Goal: Task Accomplishment & Management: Manage account settings

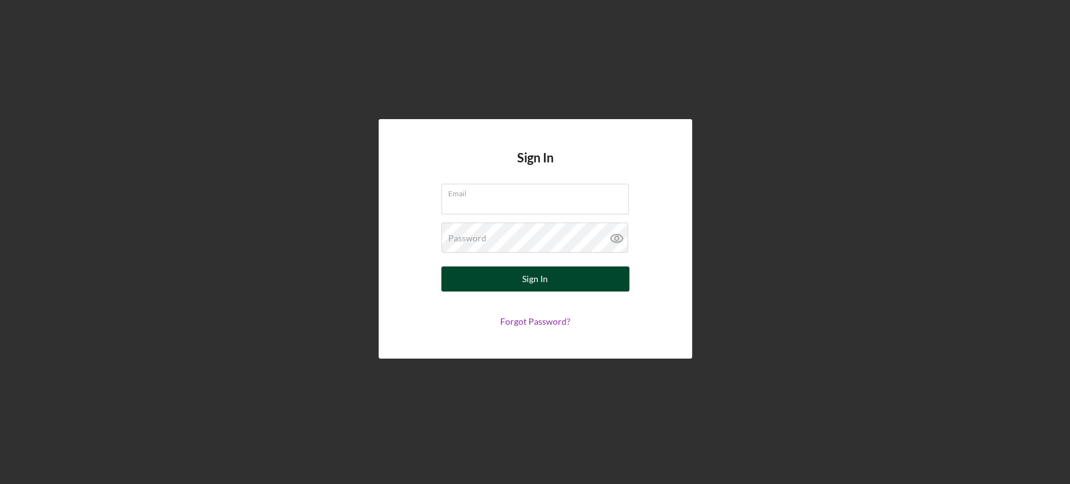
type input "[PERSON_NAME][EMAIL_ADDRESS][DOMAIN_NAME]"
click at [597, 276] on button "Sign In" at bounding box center [535, 278] width 188 height 25
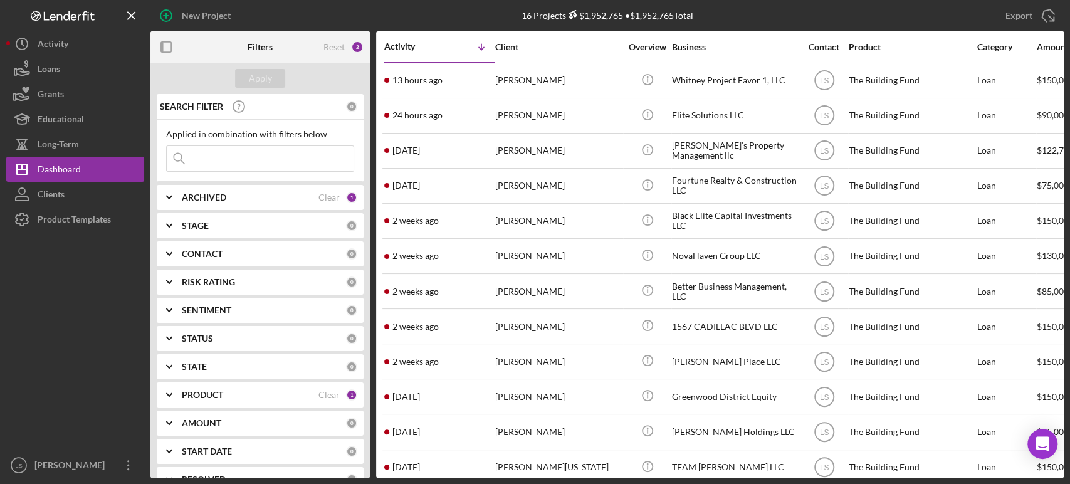
click at [263, 198] on div "ARCHIVED" at bounding box center [250, 197] width 137 height 10
click at [172, 270] on input "Archived" at bounding box center [173, 269] width 13 height 13
checkbox input "true"
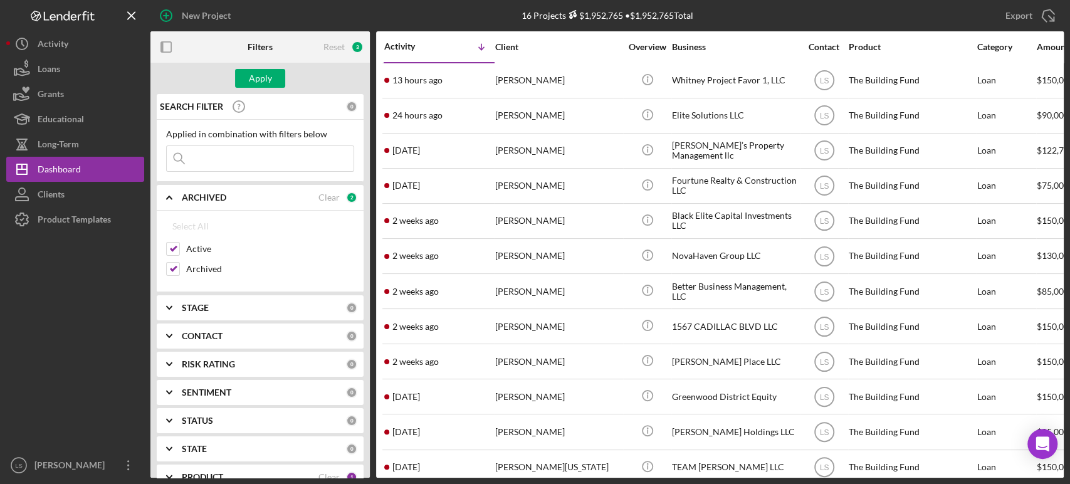
click at [254, 157] on input at bounding box center [260, 158] width 187 height 25
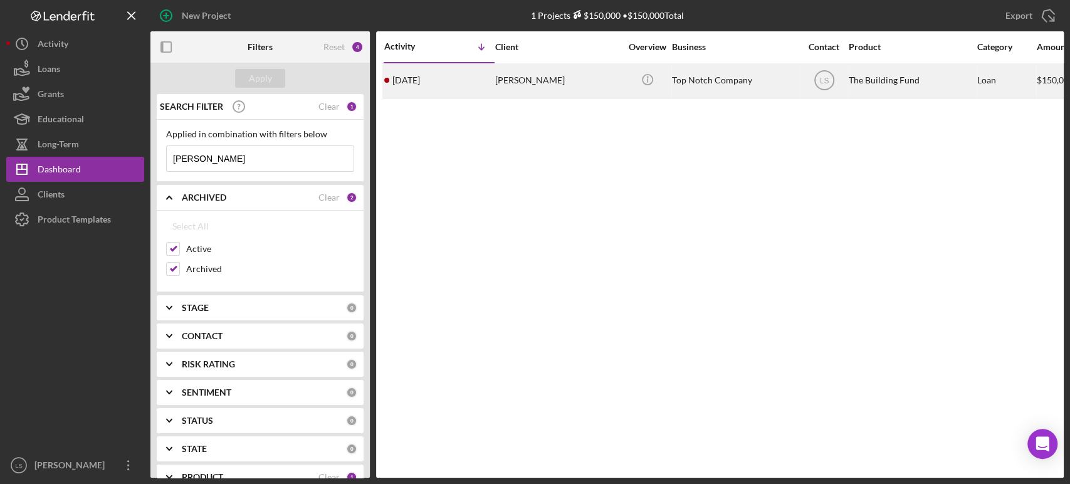
type input "[PERSON_NAME]"
click at [671, 81] on td "Top Notch Company" at bounding box center [735, 80] width 128 height 35
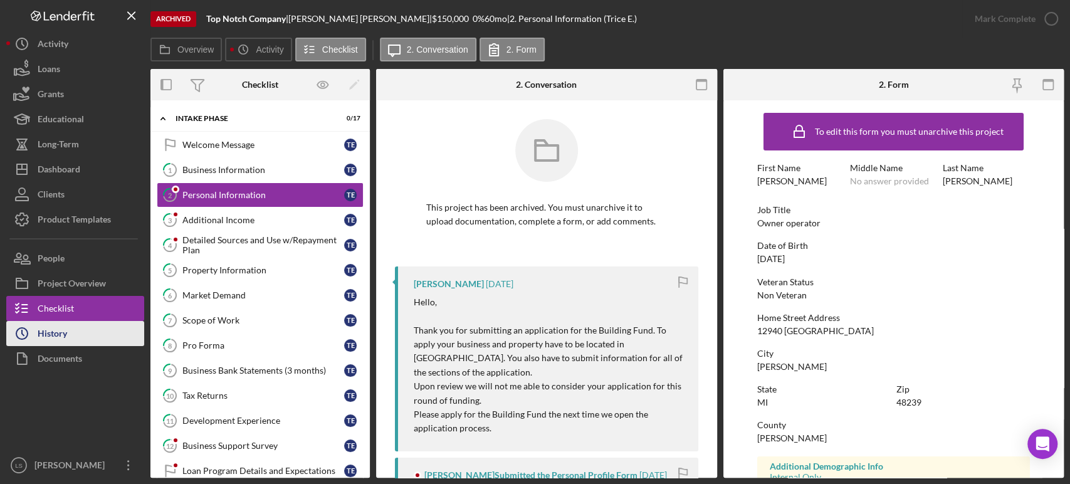
click at [70, 341] on button "Icon/History History" at bounding box center [75, 333] width 138 height 25
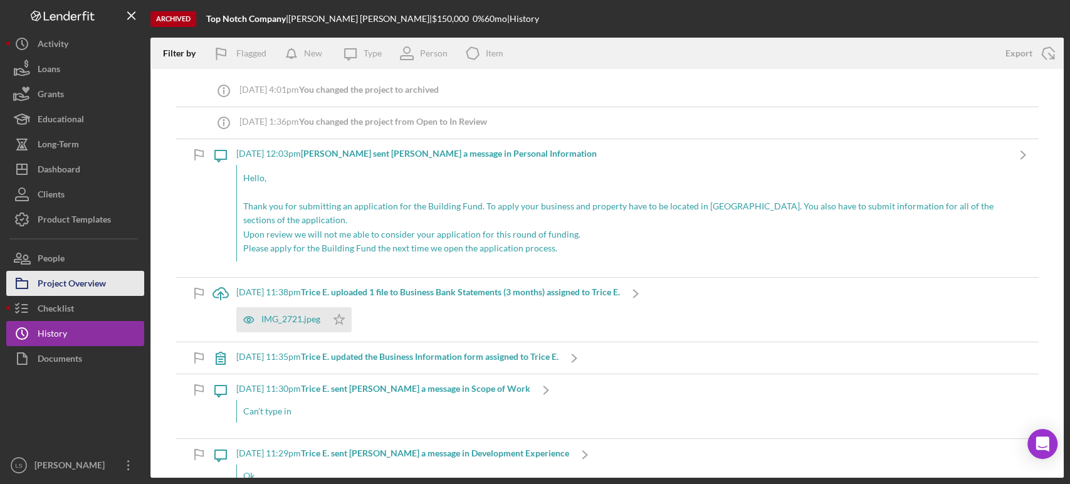
click at [71, 290] on div "Project Overview" at bounding box center [72, 285] width 68 height 28
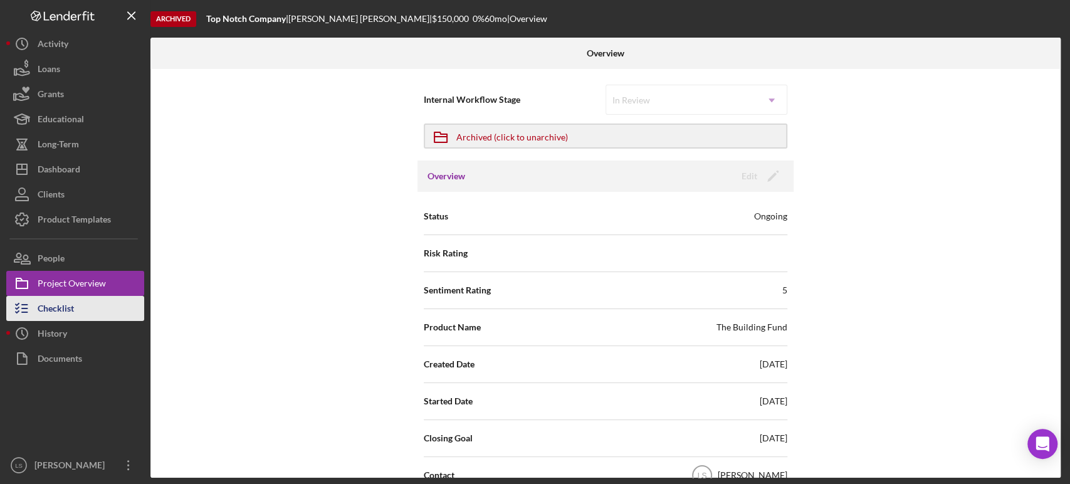
click at [80, 301] on button "Checklist" at bounding box center [75, 308] width 138 height 25
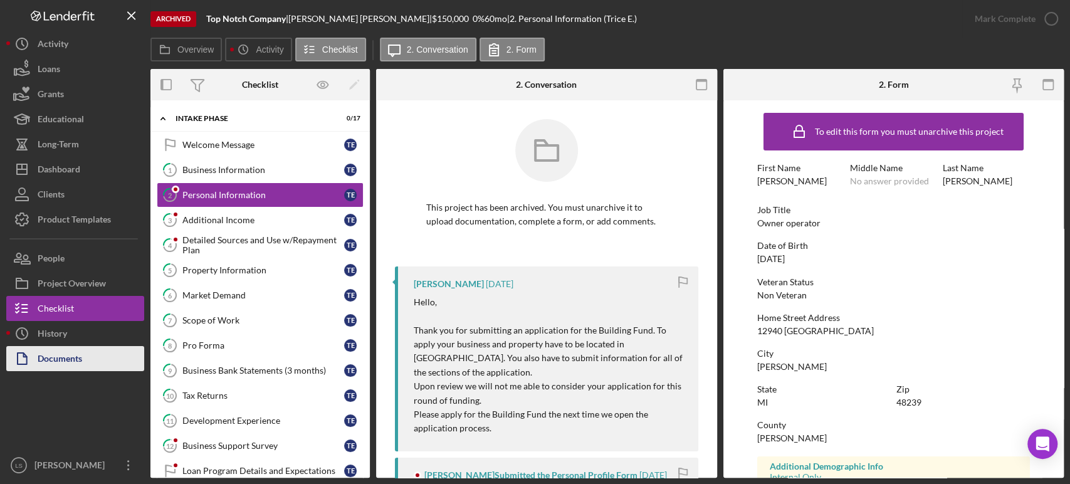
drag, startPoint x: 35, startPoint y: 355, endPoint x: 52, endPoint y: 346, distance: 19.4
click at [37, 355] on button "Documents" at bounding box center [75, 358] width 138 height 25
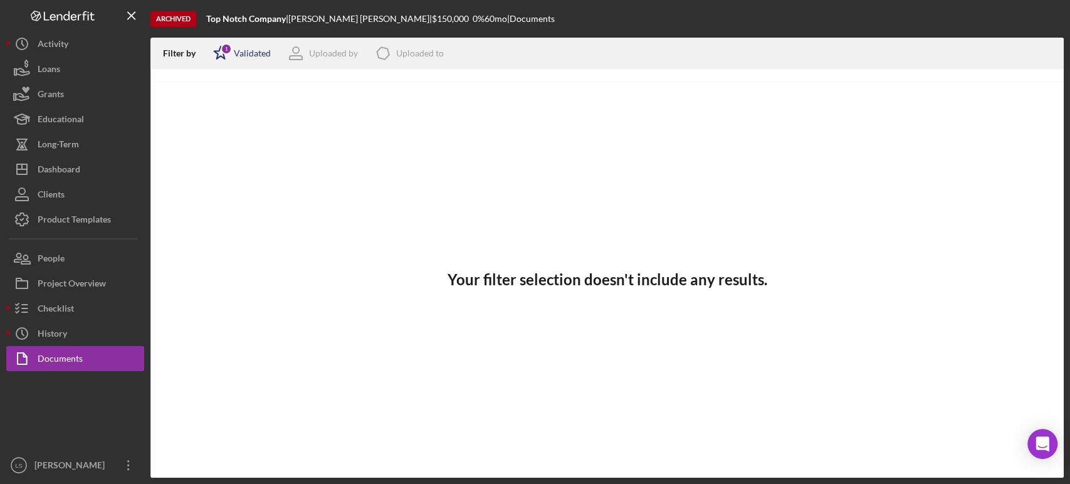
click at [234, 53] on icon "Icon/Star" at bounding box center [220, 53] width 31 height 31
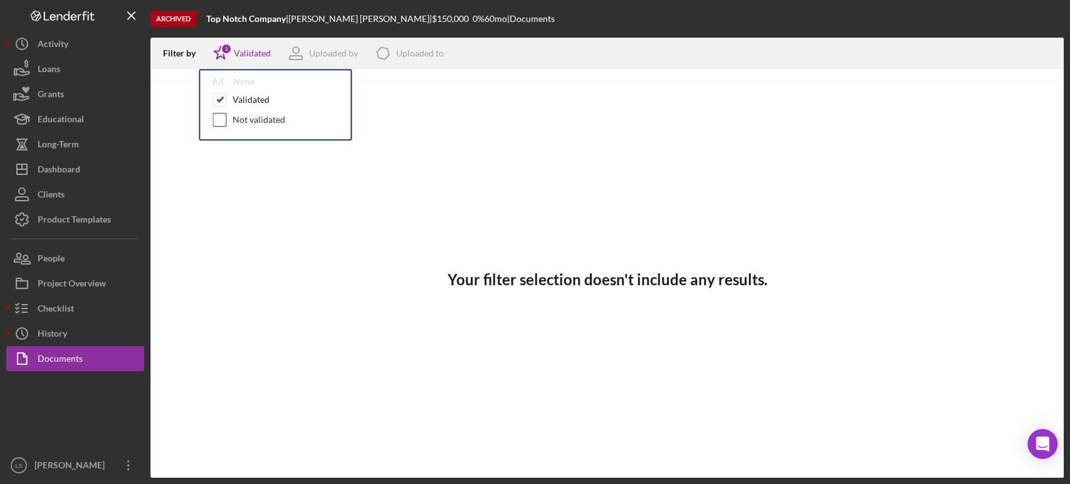
click at [218, 117] on input "checkbox" at bounding box center [219, 119] width 13 height 13
checkbox input "true"
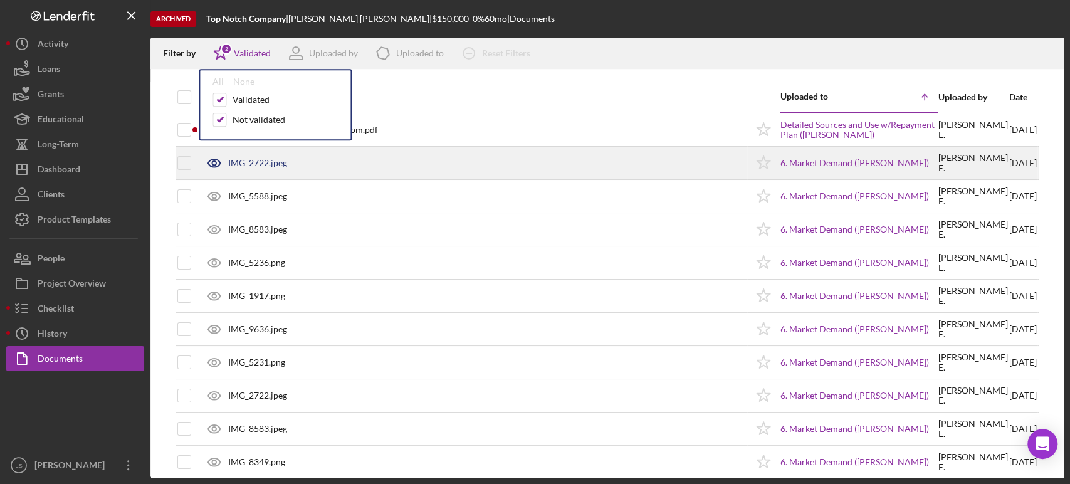
click at [407, 169] on div "IMG_2722.jpeg" at bounding box center [473, 162] width 548 height 31
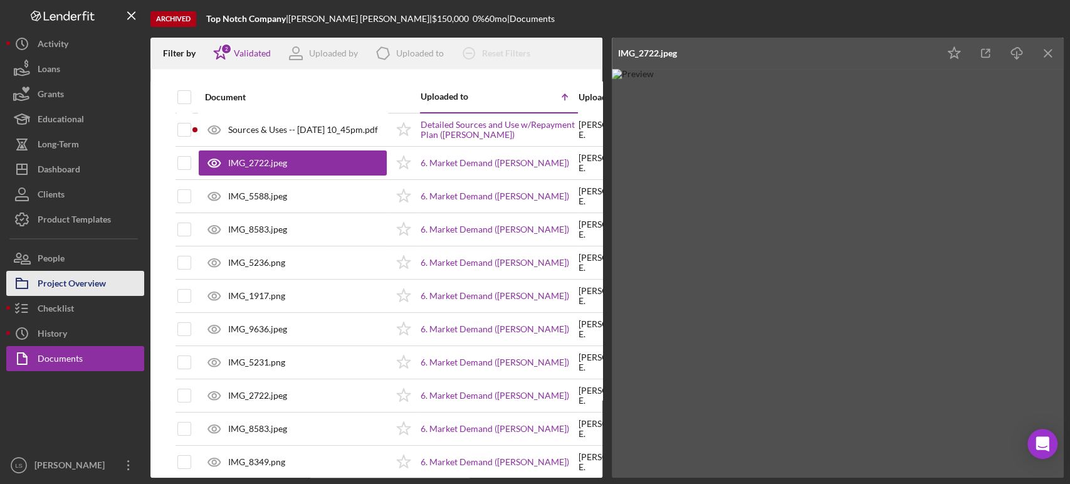
click at [105, 288] on div "Project Overview" at bounding box center [72, 285] width 68 height 28
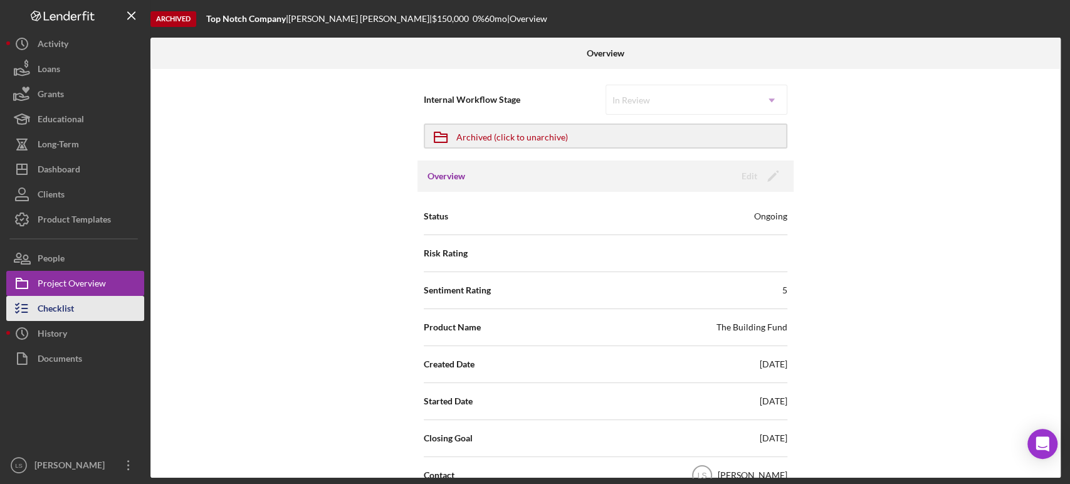
click at [83, 308] on button "Checklist" at bounding box center [75, 308] width 138 height 25
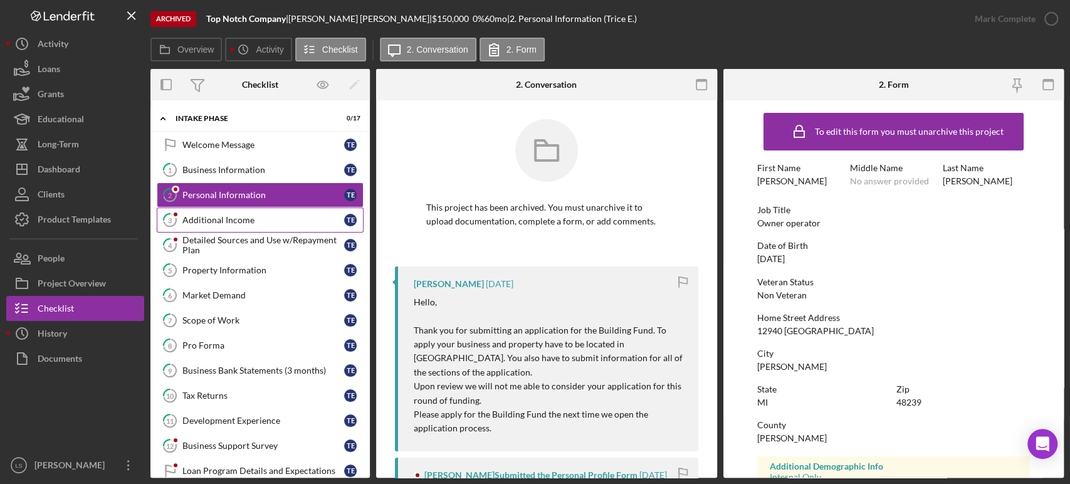
click at [270, 223] on div "Additional Income" at bounding box center [263, 220] width 162 height 10
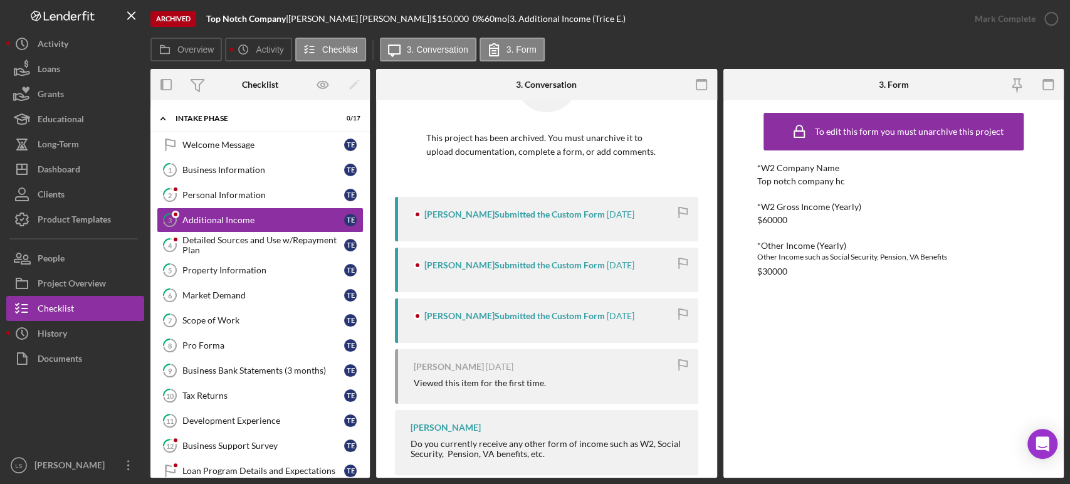
scroll to position [91, 0]
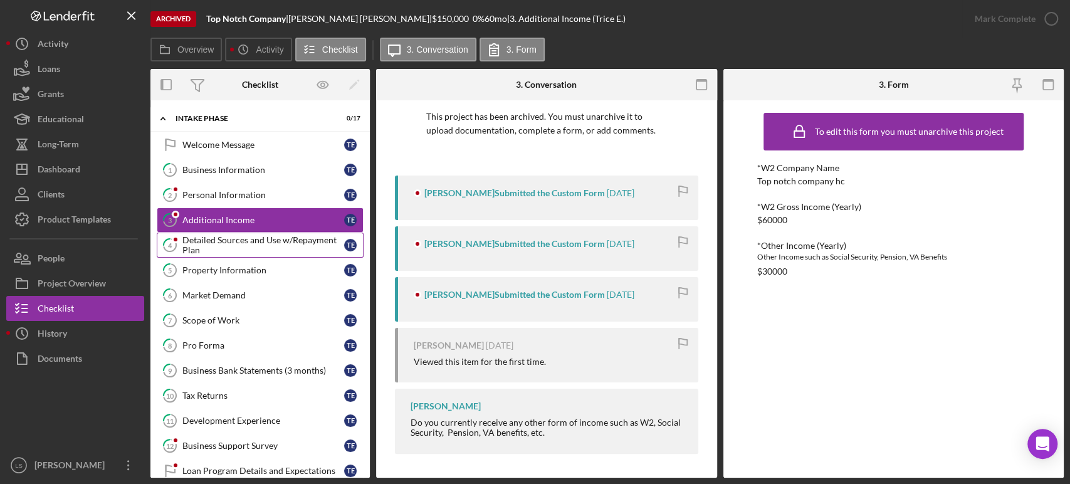
click at [288, 248] on div "Detailed Sources and Use w/Repayment Plan" at bounding box center [263, 245] width 162 height 20
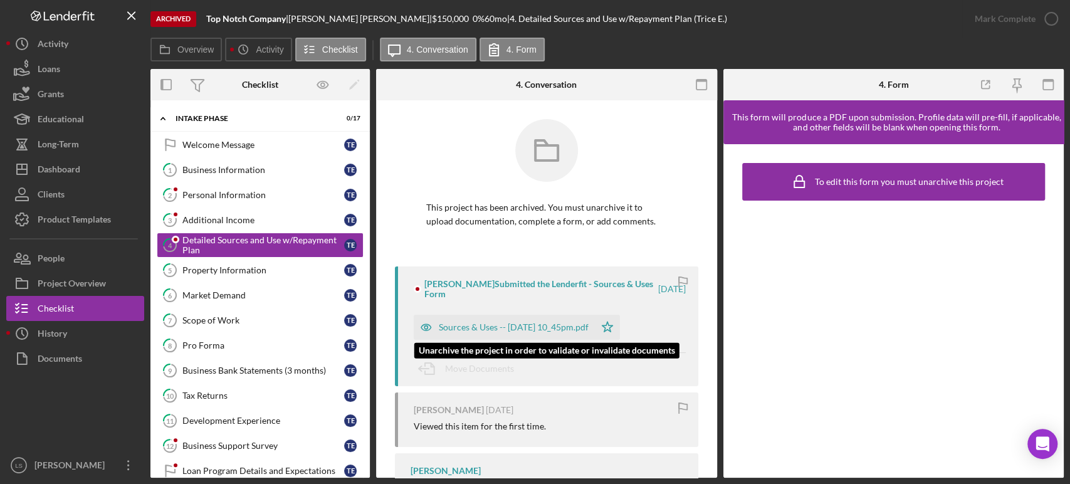
click at [508, 305] on div "[PERSON_NAME] Submitted the Lenderfit - Sources & Uses Form [DATE] Sources & Us…" at bounding box center [546, 326] width 303 height 120
click at [494, 335] on div "Sources & Uses -- [DATE] 10_45pm.pdf" at bounding box center [504, 327] width 181 height 25
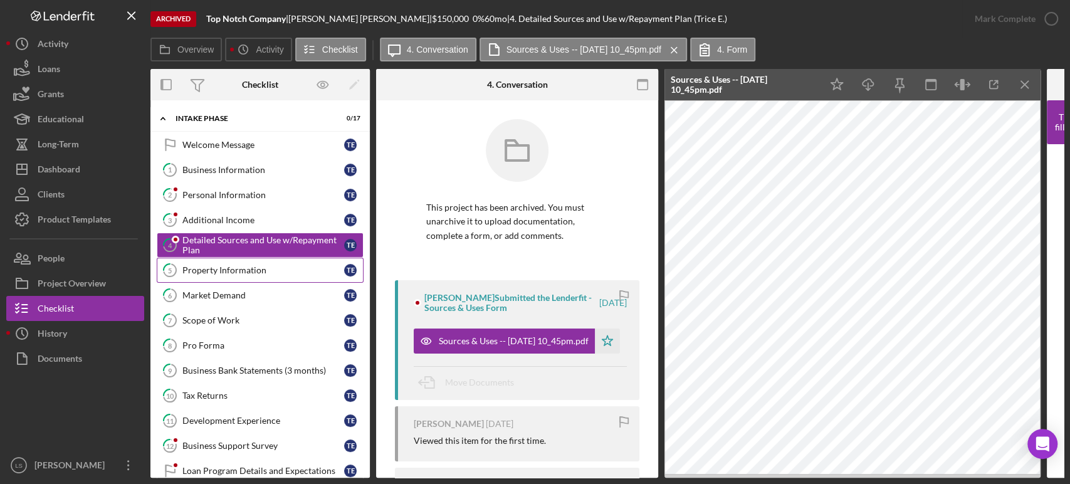
click at [253, 266] on div "Property Information" at bounding box center [263, 270] width 162 height 10
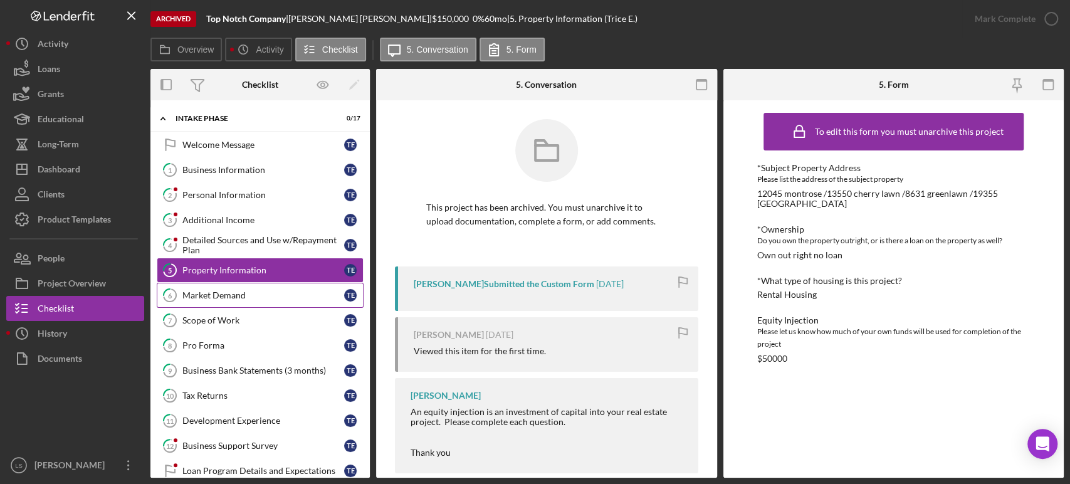
click at [276, 285] on link "6 Market Demand T E" at bounding box center [260, 295] width 207 height 25
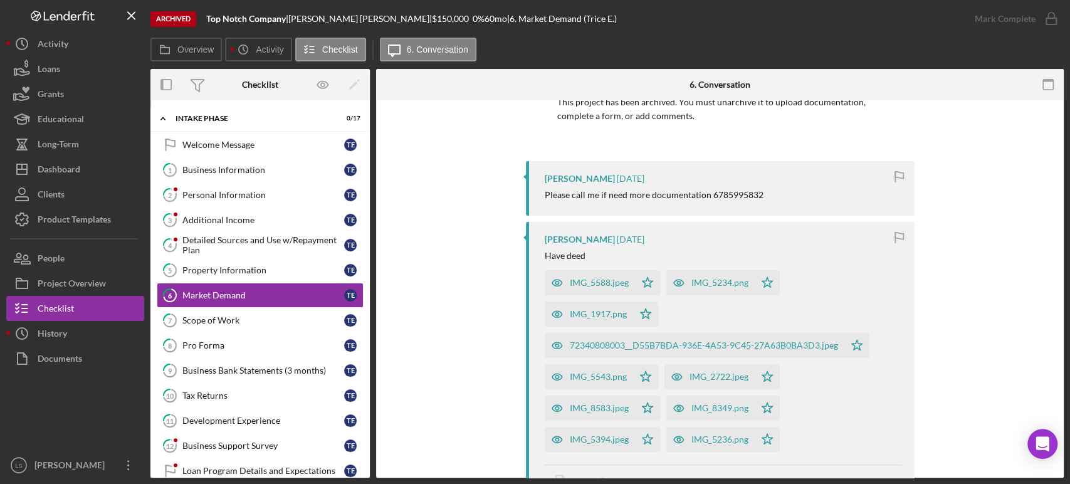
scroll to position [139, 0]
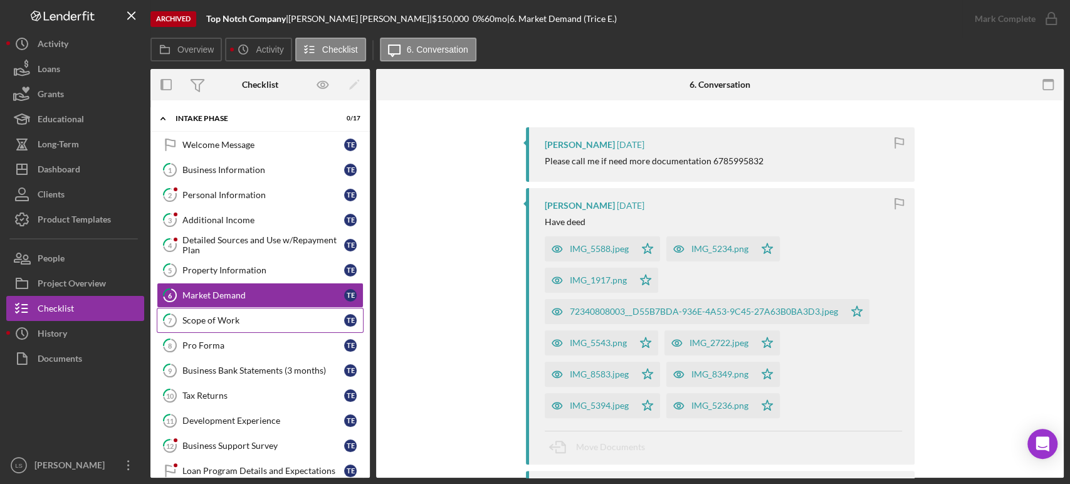
click at [237, 325] on link "7 Scope of Work T E" at bounding box center [260, 320] width 207 height 25
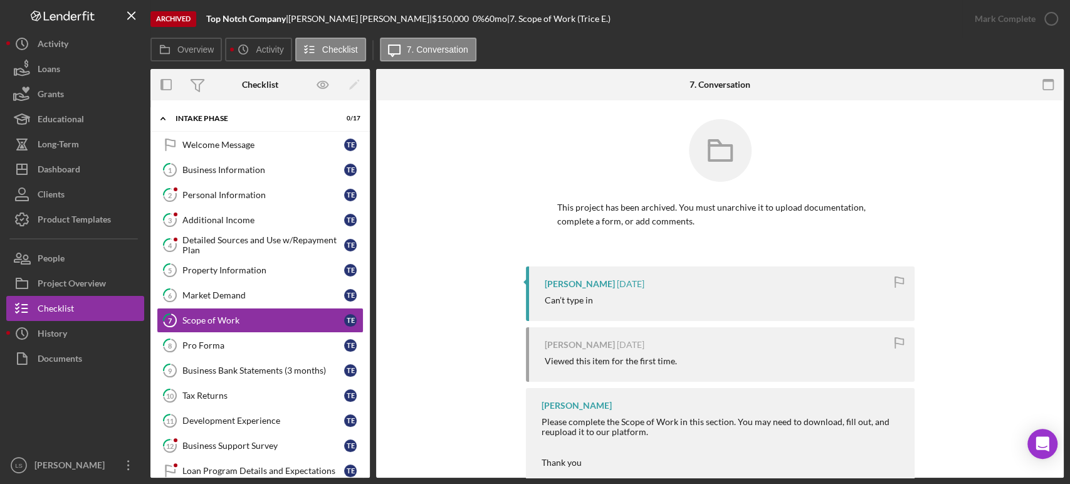
scroll to position [61, 0]
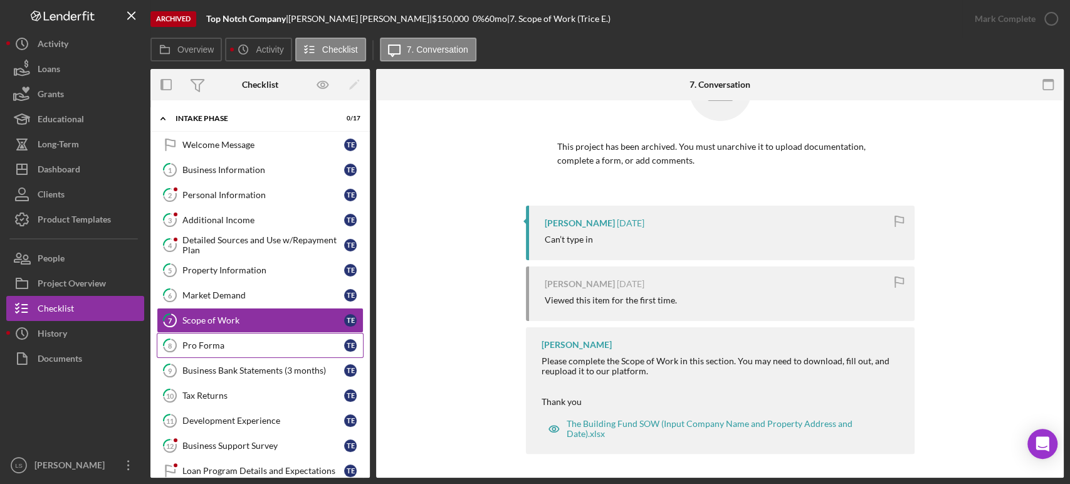
click at [254, 342] on div "Pro Forma" at bounding box center [263, 345] width 162 height 10
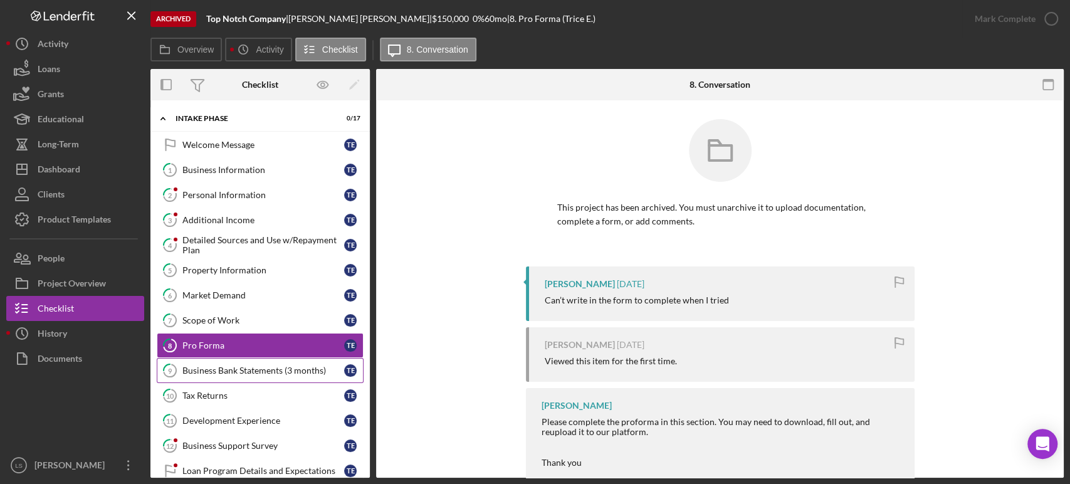
click at [261, 374] on link "9 Business Bank Statements (3 months) T E" at bounding box center [260, 370] width 207 height 25
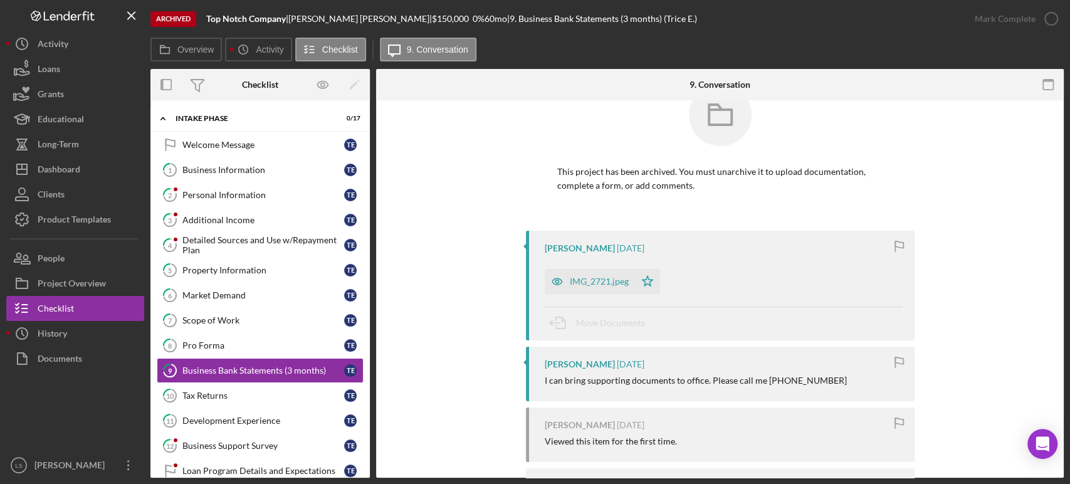
scroll to position [70, 0]
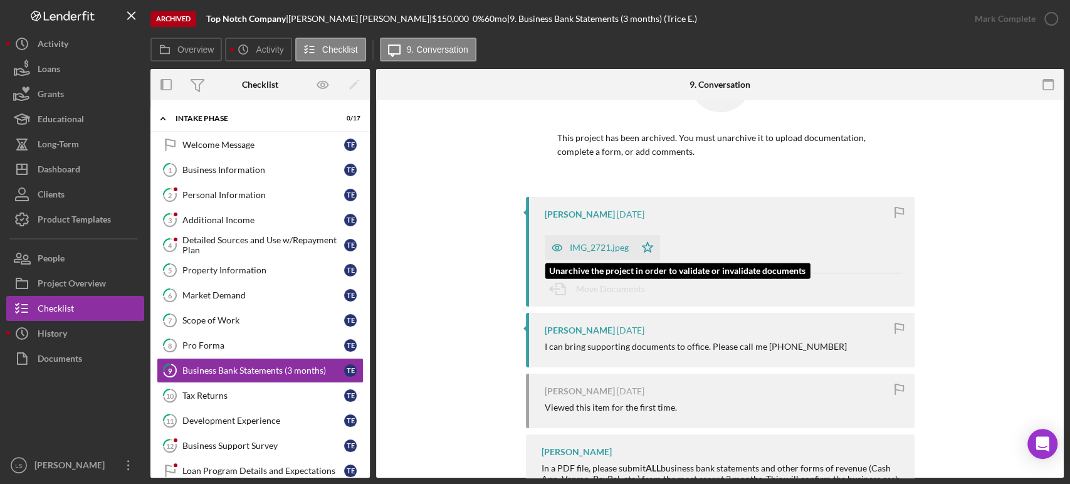
click at [602, 254] on div "IMG_2721.jpeg" at bounding box center [590, 247] width 90 height 25
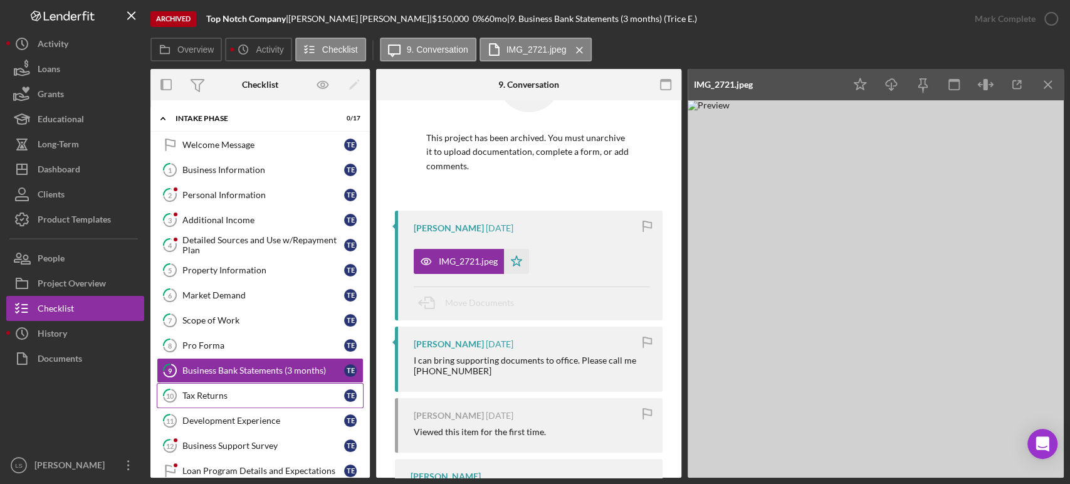
click at [200, 400] on link "10 Tax Returns T E" at bounding box center [260, 395] width 207 height 25
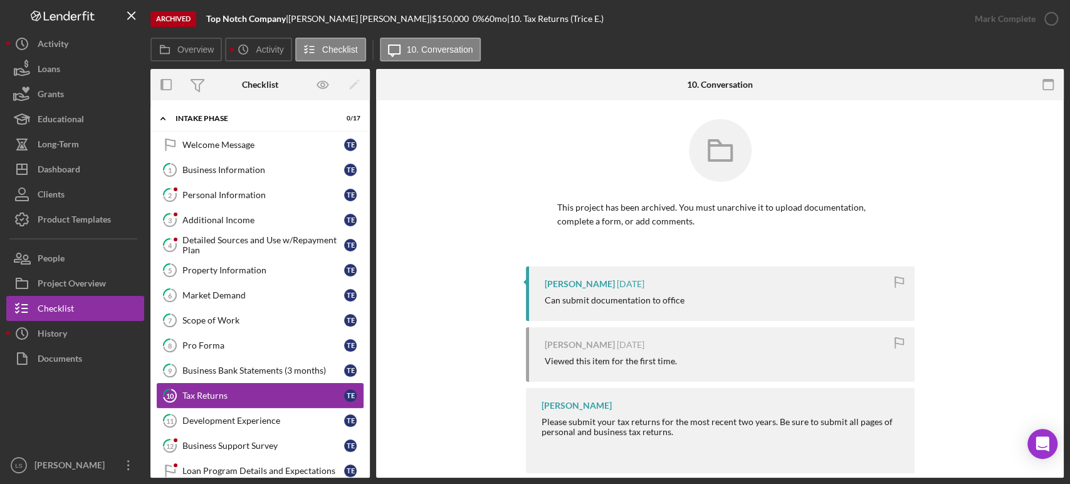
scroll to position [70, 0]
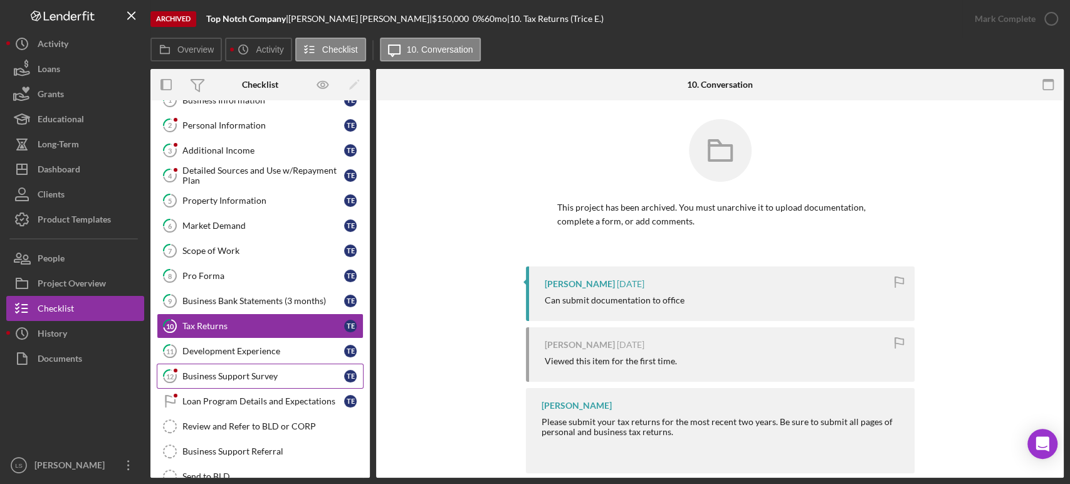
drag, startPoint x: 271, startPoint y: 351, endPoint x: 260, endPoint y: 364, distance: 16.5
click at [271, 351] on div "Development Experience" at bounding box center [263, 351] width 162 height 10
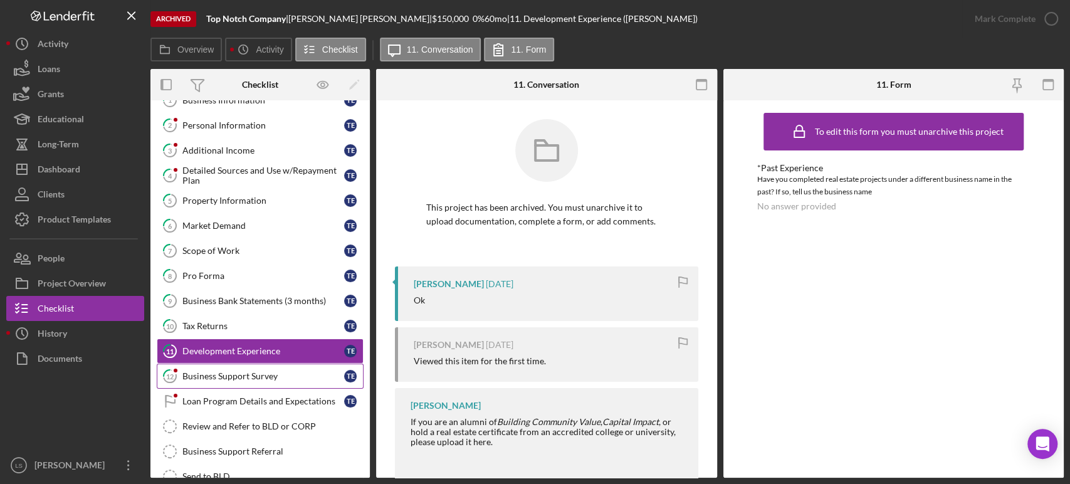
click at [249, 378] on div "Business Support Survey" at bounding box center [263, 376] width 162 height 10
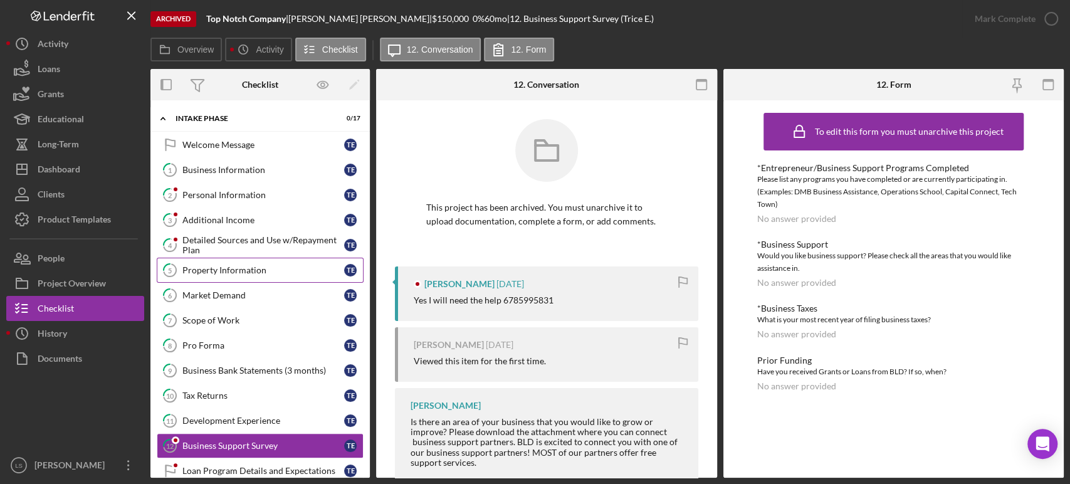
click at [280, 261] on link "5 Property Information T E" at bounding box center [260, 270] width 207 height 25
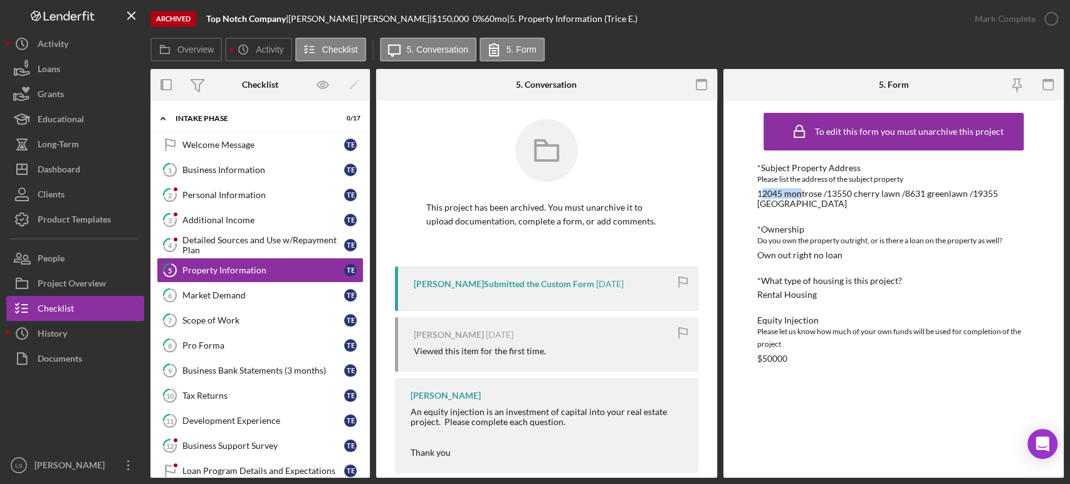
drag, startPoint x: 762, startPoint y: 191, endPoint x: 799, endPoint y: 197, distance: 37.5
click at [799, 197] on div "12045 montrose /13550 cherry lawn /8631 greenlawn /19355 [GEOGRAPHIC_DATA]" at bounding box center [893, 199] width 273 height 20
click at [787, 194] on div "12045 montrose /13550 cherry lawn /8631 greenlawn /19355 [GEOGRAPHIC_DATA]" at bounding box center [893, 199] width 273 height 20
drag, startPoint x: 757, startPoint y: 193, endPoint x: 819, endPoint y: 207, distance: 63.0
click at [819, 207] on div "12045 montrose /13550 cherry lawn /8631 greenlawn /19355 [GEOGRAPHIC_DATA]" at bounding box center [893, 199] width 273 height 20
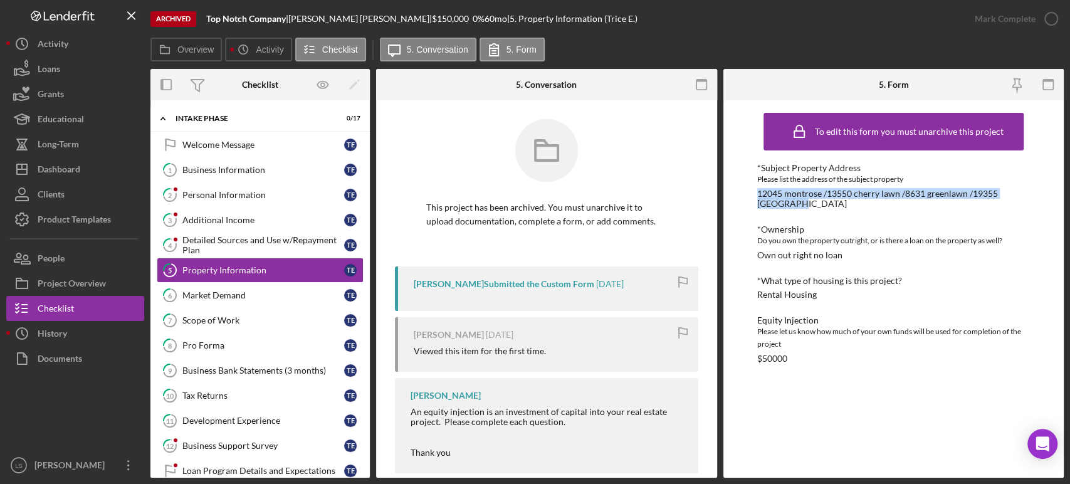
drag, startPoint x: 812, startPoint y: 196, endPoint x: 792, endPoint y: 181, distance: 24.2
click at [843, 172] on div "*Subject Property Address" at bounding box center [893, 168] width 273 height 10
drag, startPoint x: 759, startPoint y: 192, endPoint x: 820, endPoint y: 194, distance: 61.5
click at [820, 194] on div "12045 montrose /13550 cherry lawn /8631 greenlawn /19355 [GEOGRAPHIC_DATA]" at bounding box center [893, 199] width 273 height 20
copy div "12045 montrose"
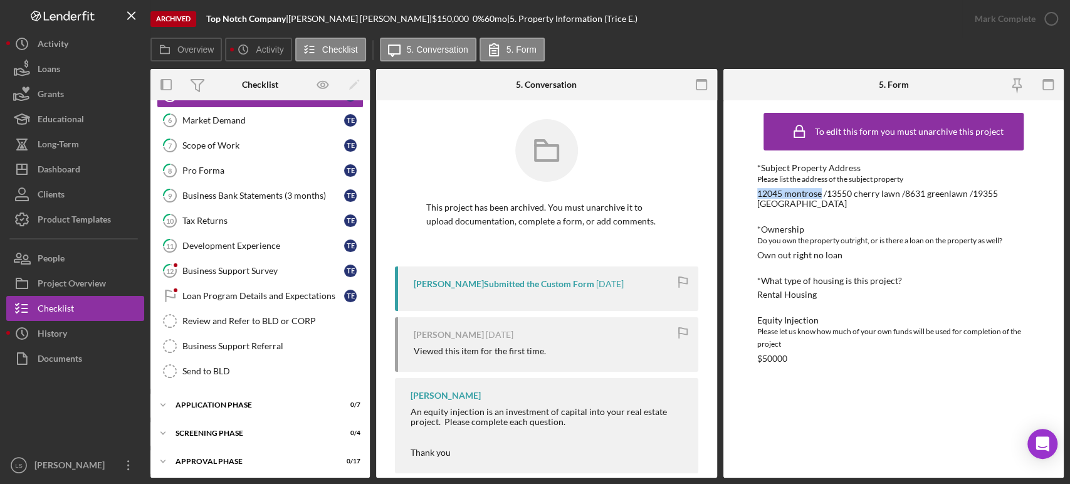
drag, startPoint x: 277, startPoint y: 127, endPoint x: 600, endPoint y: 179, distance: 327.0
click at [277, 127] on link "6 Market Demand T E" at bounding box center [260, 120] width 207 height 25
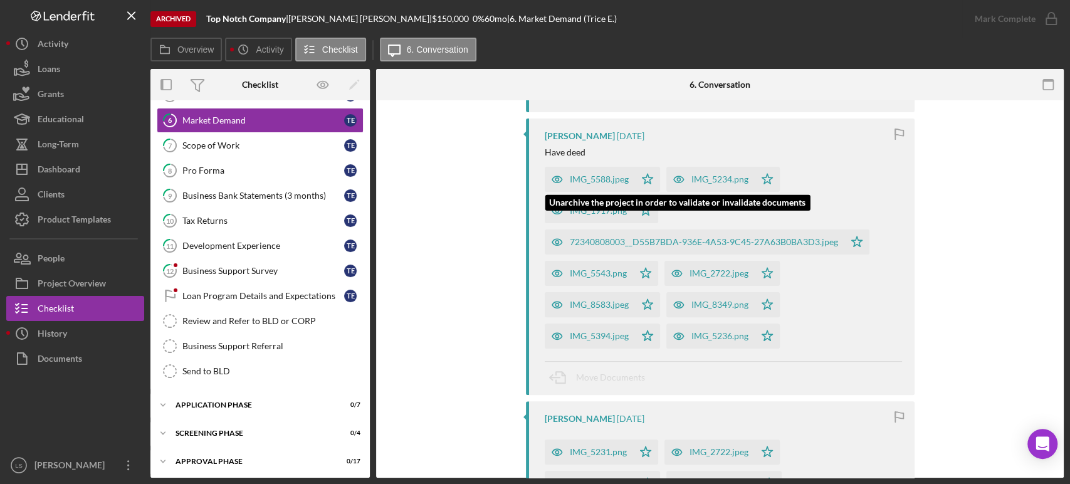
click at [595, 179] on div "IMG_5588.jpeg" at bounding box center [599, 179] width 59 height 10
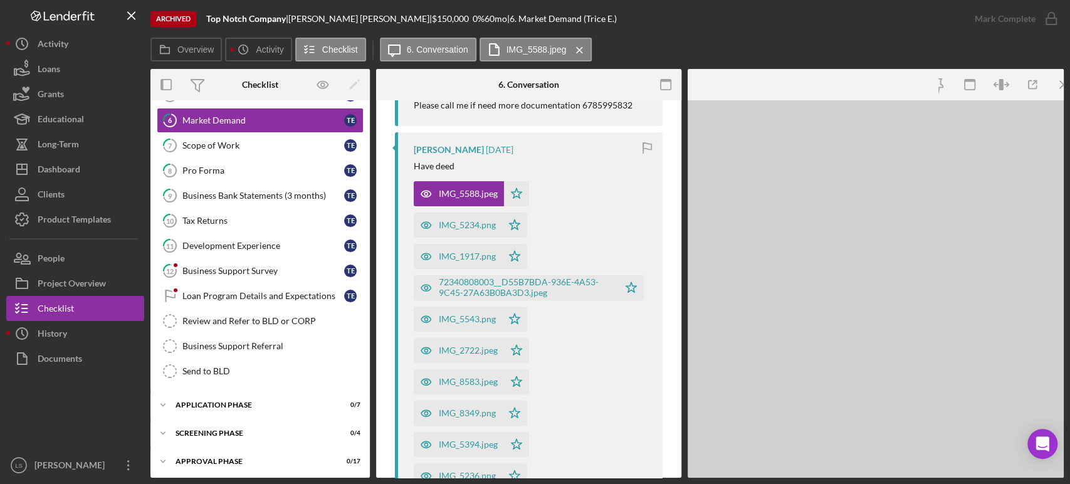
scroll to position [223, 0]
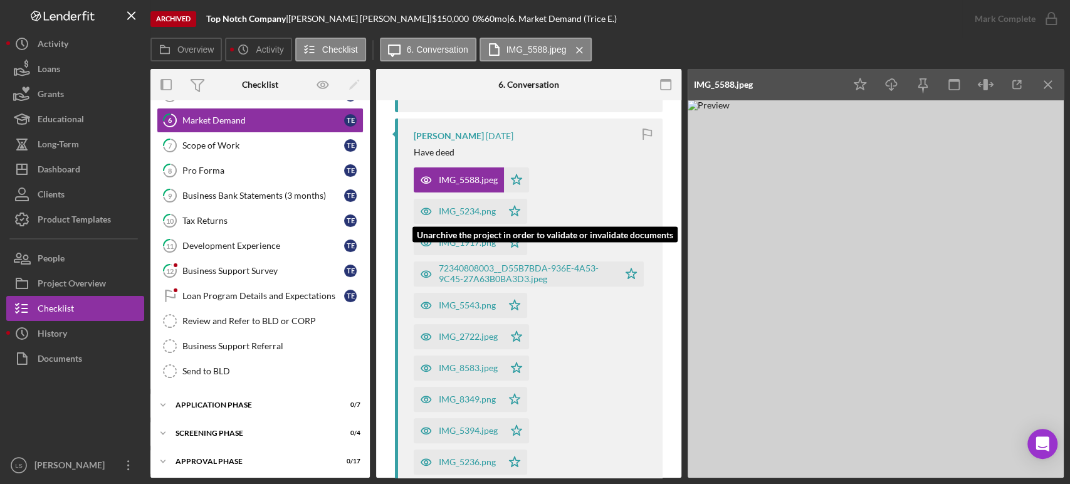
click at [442, 206] on div "IMG_5234.png" at bounding box center [467, 211] width 57 height 10
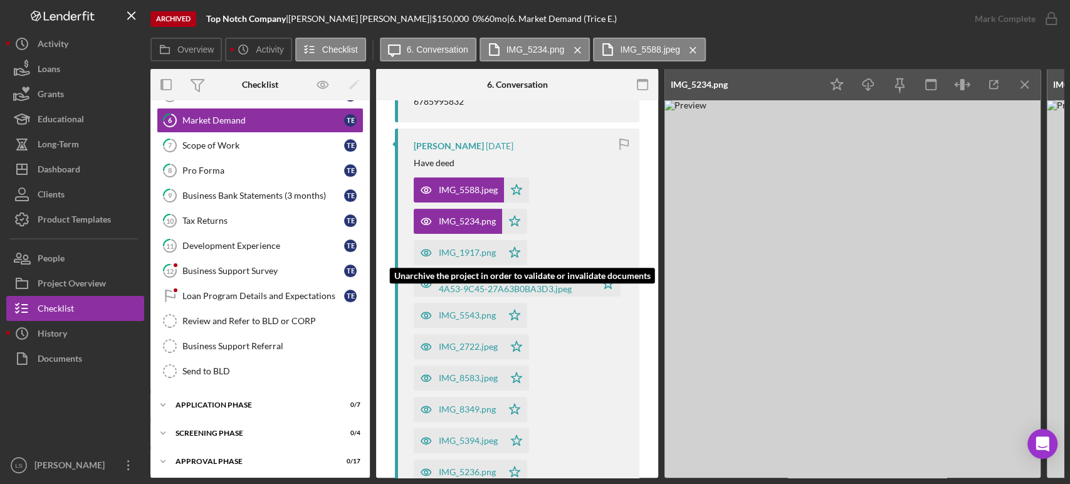
click at [464, 258] on div "IMG_1917.png" at bounding box center [458, 252] width 88 height 25
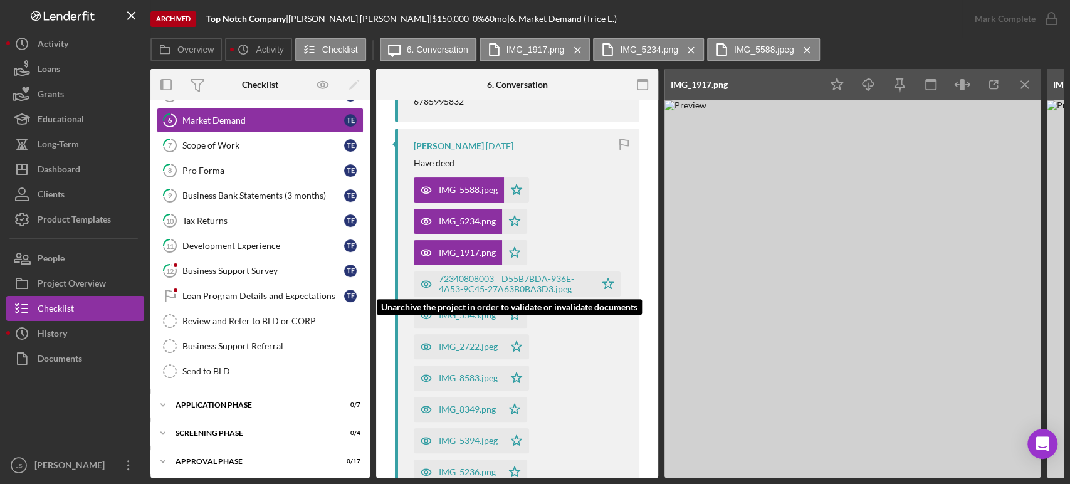
click at [467, 279] on div "72340808003__D55B7BDA-936E-4A53-9C45-27A63B0BA3D3.jpeg" at bounding box center [514, 284] width 150 height 20
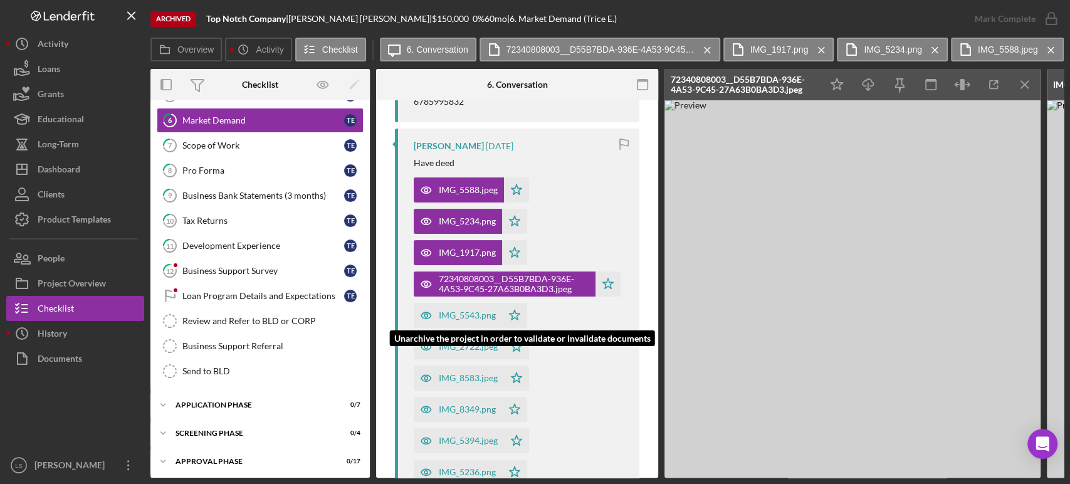
click at [471, 323] on div "IMG_5543.png" at bounding box center [458, 315] width 88 height 25
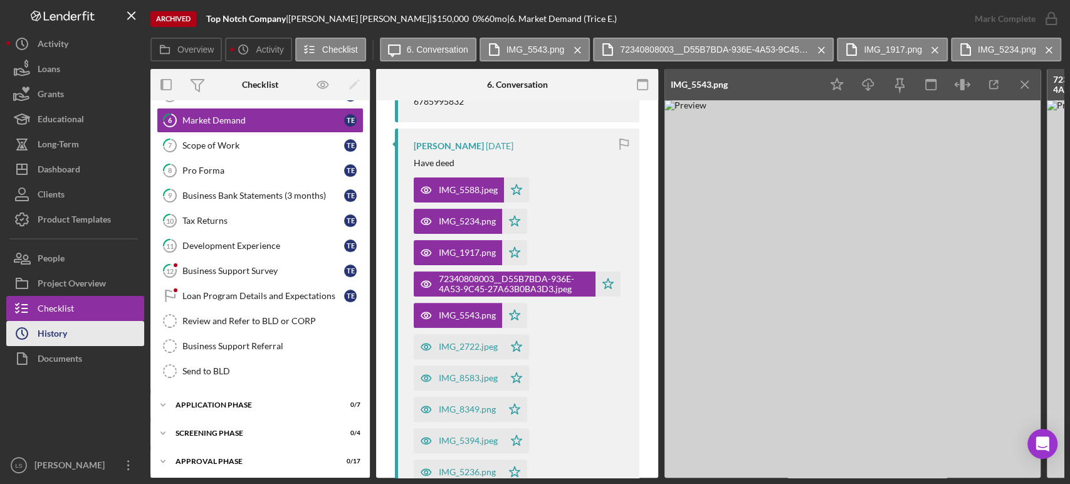
click at [45, 339] on div "History" at bounding box center [52, 335] width 29 height 28
